Goal: Task Accomplishment & Management: Manage account settings

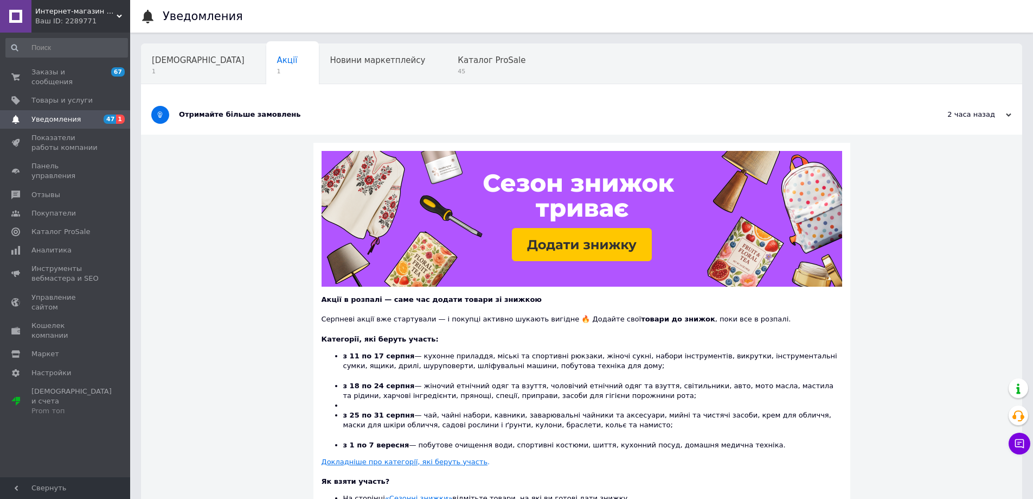
click at [91, 17] on div "Ваш ID: 2289771" at bounding box center [82, 21] width 95 height 10
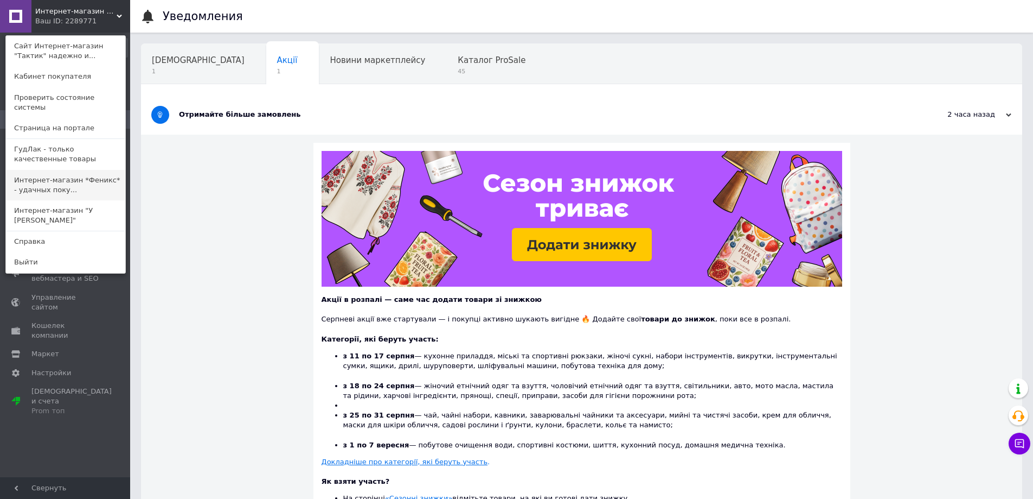
click at [76, 170] on link "Интернет-магазин *Феникс* - удачных поку..." at bounding box center [65, 185] width 119 height 30
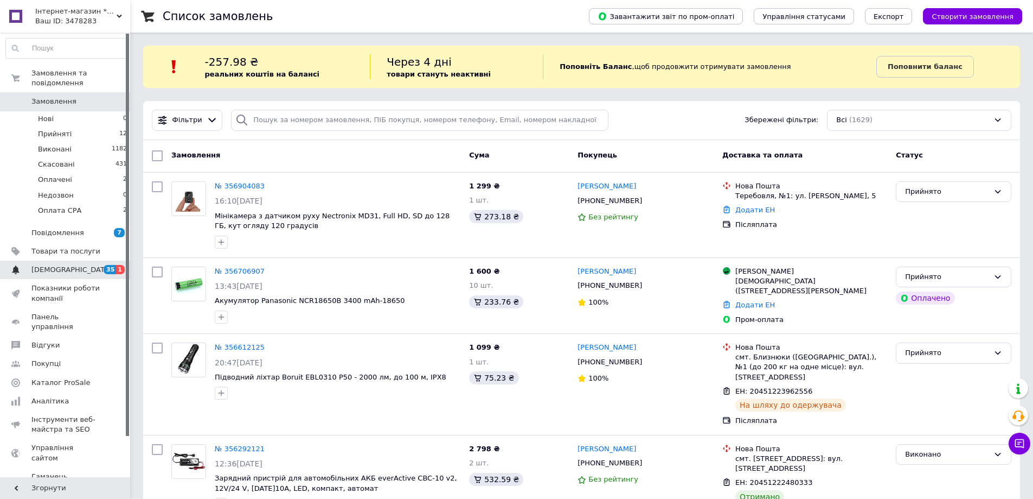
click at [54, 265] on span "[DEMOGRAPHIC_DATA]" at bounding box center [71, 270] width 80 height 10
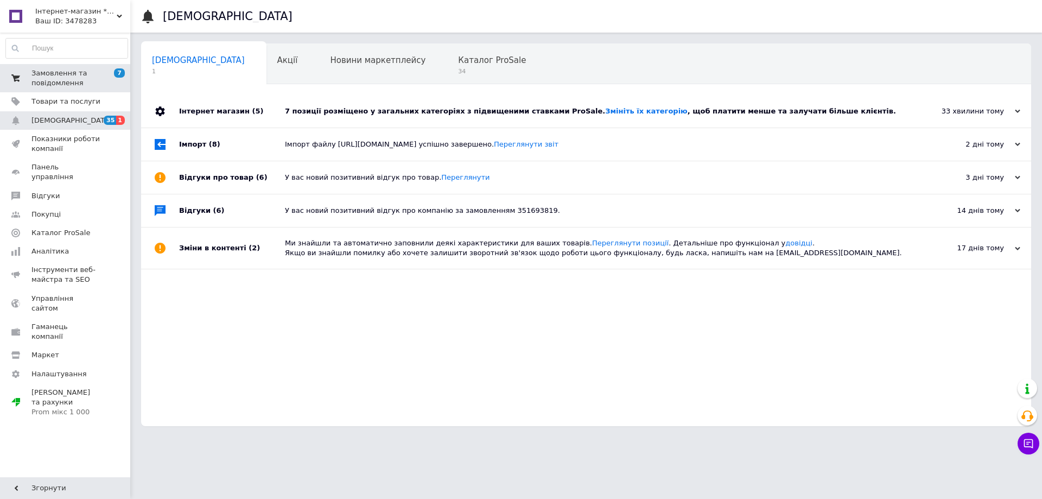
click at [55, 76] on span "Замовлення та повідомлення" at bounding box center [65, 78] width 69 height 20
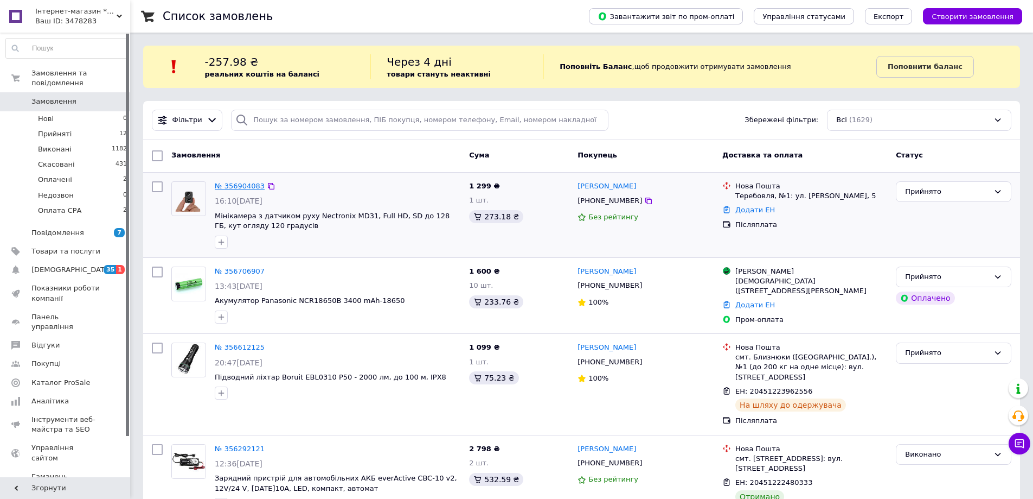
click at [241, 187] on link "№ 356904083" at bounding box center [240, 186] width 50 height 8
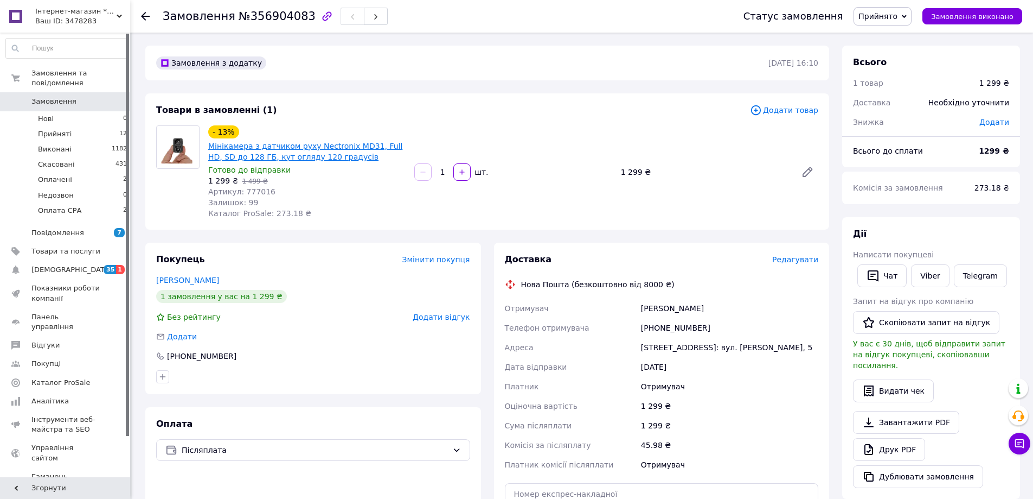
click at [315, 157] on link "Мінікамера з датчиком руху Nectronix MD31, Full HD, SD до 128 ГБ, кут огляду 12…" at bounding box center [305, 152] width 194 height 20
click at [104, 24] on div "Ваш ID: 3478283" at bounding box center [82, 21] width 95 height 10
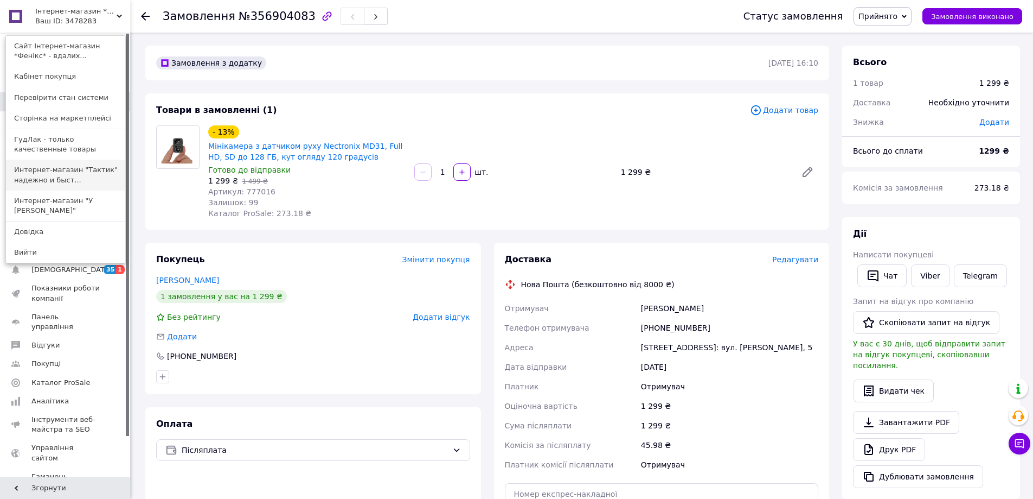
click at [88, 169] on link "Интернет-магазин "Тактик" надежно и быст..." at bounding box center [65, 174] width 119 height 30
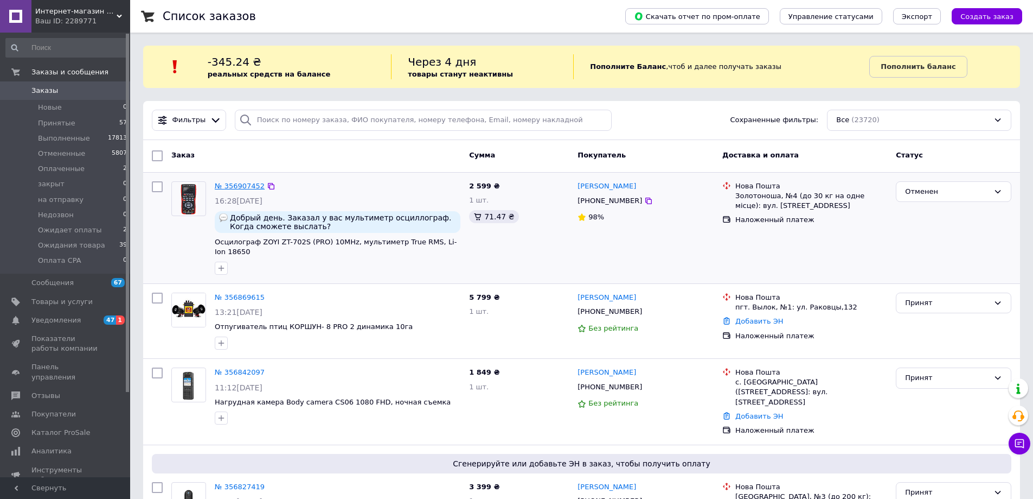
click at [247, 185] on link "№ 356907452" at bounding box center [240, 186] width 50 height 8
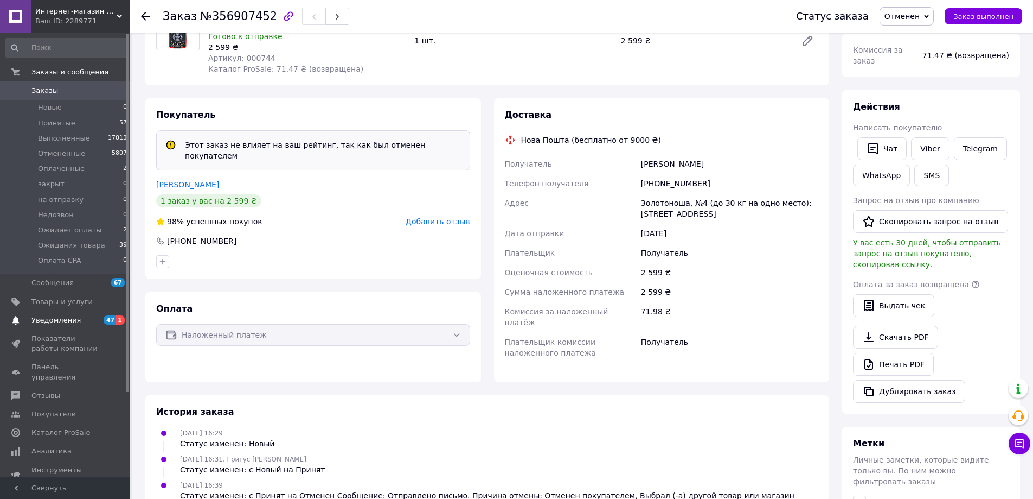
scroll to position [83, 0]
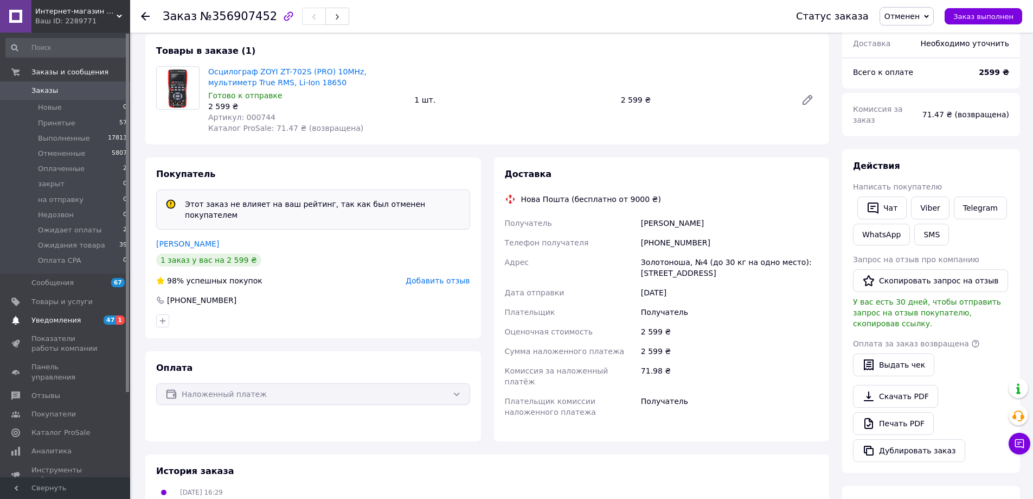
click at [49, 317] on span "Уведомления" at bounding box center [55, 320] width 49 height 10
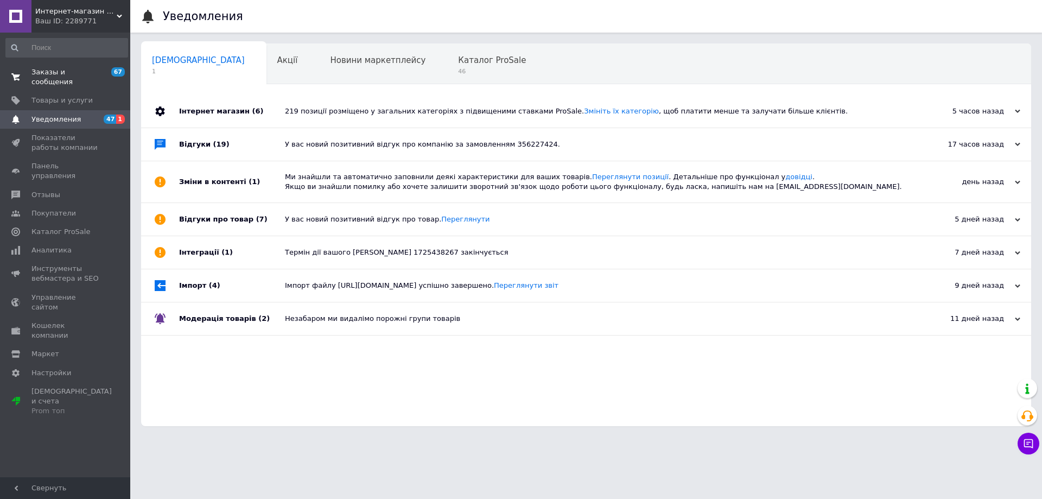
click at [78, 68] on span "Заказы и сообщения" at bounding box center [65, 77] width 69 height 20
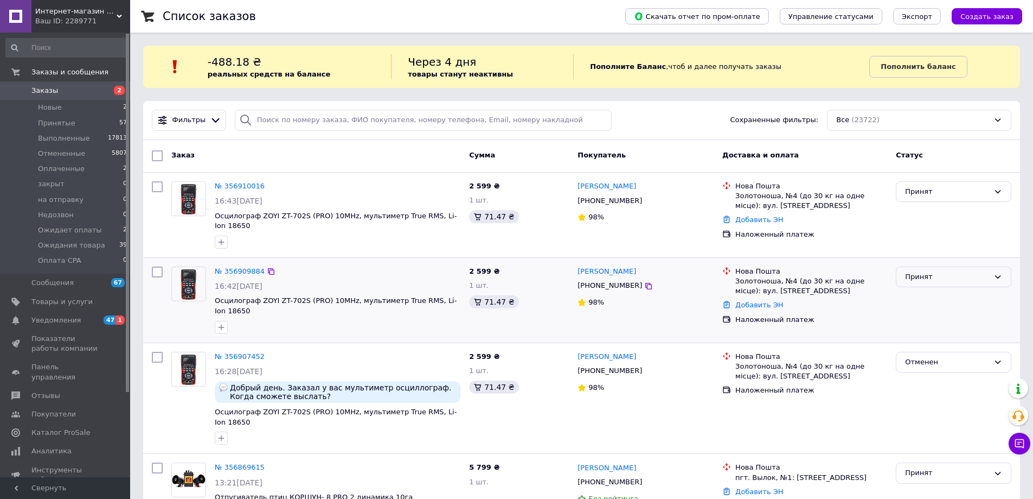
click at [935, 273] on div "Принят" at bounding box center [947, 276] width 84 height 11
click at [916, 309] on li "Отменен" at bounding box center [954, 319] width 114 height 20
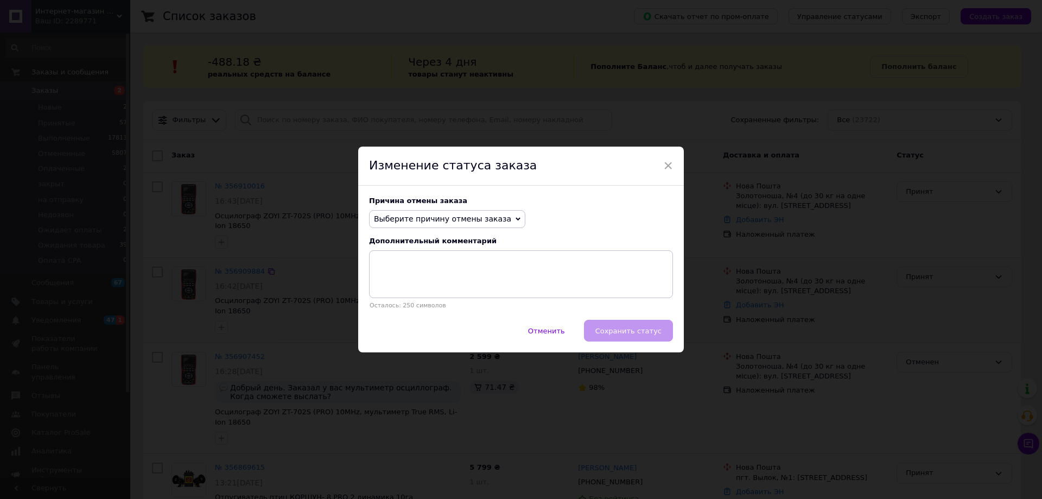
click at [436, 221] on span "Выберите причину отмены заказа" at bounding box center [442, 218] width 137 height 9
click at [409, 301] on li "Заказ-дубликат" at bounding box center [446, 300] width 155 height 15
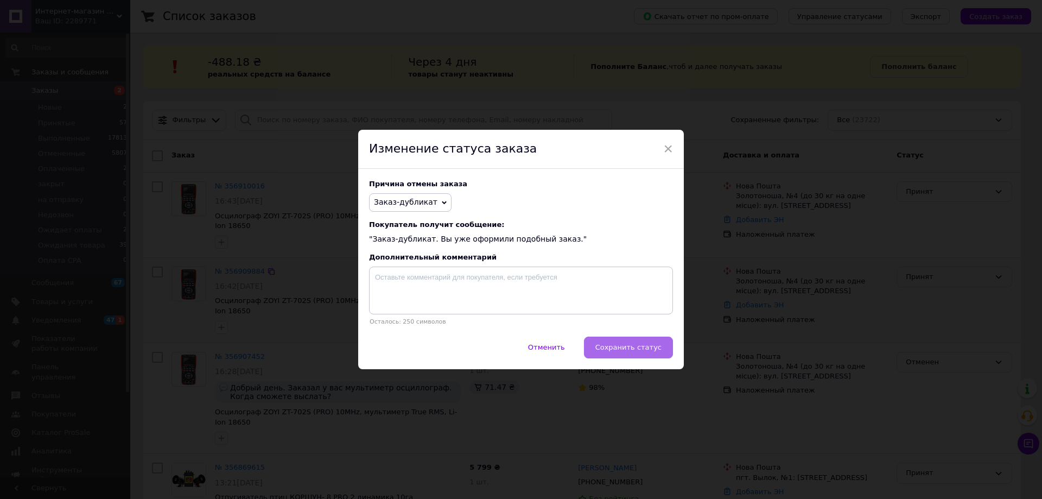
click at [622, 345] on span "Сохранить статус" at bounding box center [628, 347] width 66 height 8
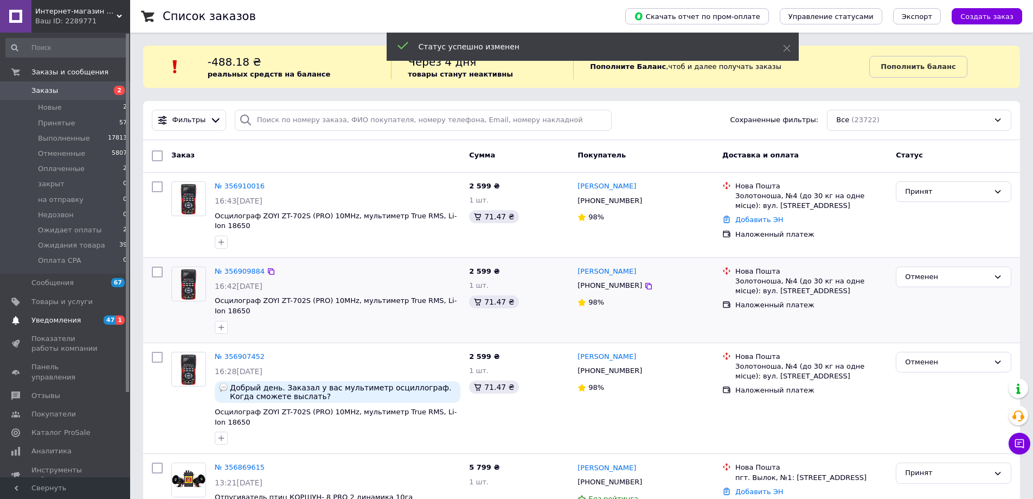
click at [62, 315] on span "Уведомления" at bounding box center [55, 320] width 49 height 10
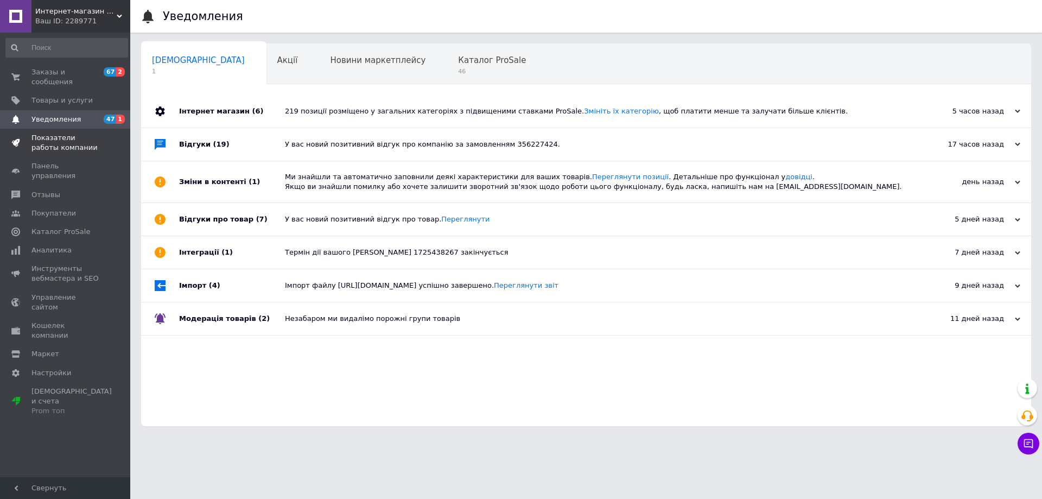
click at [54, 133] on span "Показатели работы компании" at bounding box center [65, 143] width 69 height 20
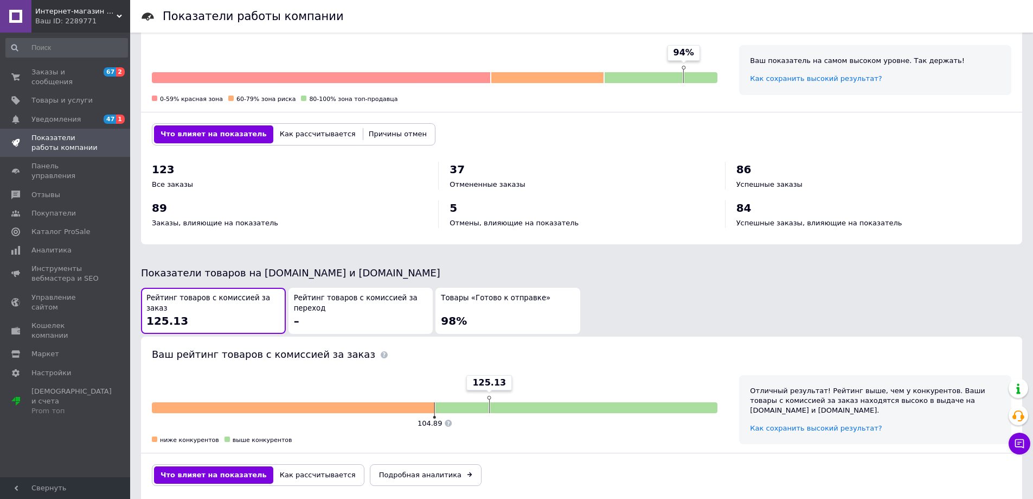
scroll to position [344, 0]
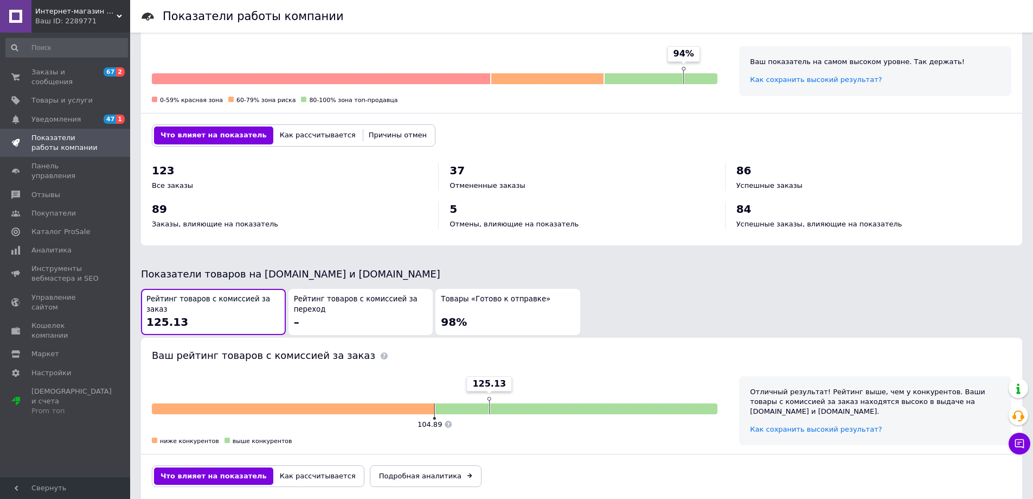
click at [527, 323] on div "Товары «Готово к отправке» 98%" at bounding box center [508, 311] width 134 height 35
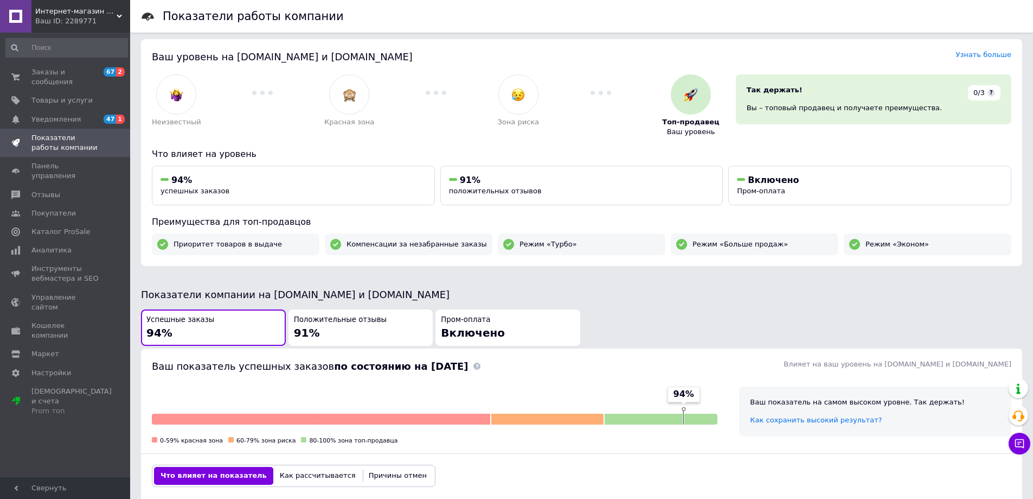
scroll to position [0, 0]
